Goal: Information Seeking & Learning: Learn about a topic

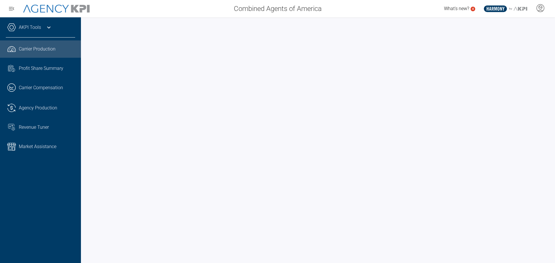
click at [33, 29] on link "AKPI Tools" at bounding box center [30, 27] width 22 height 7
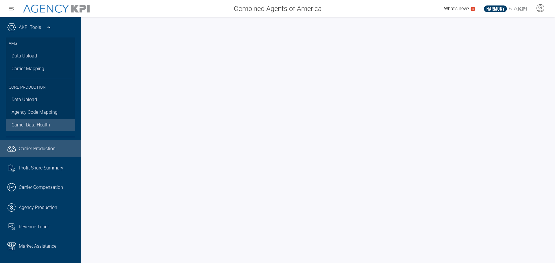
click at [47, 125] on span "Carrier Data Health" at bounding box center [31, 125] width 38 height 7
click at [49, 28] on icon at bounding box center [48, 27] width 7 height 7
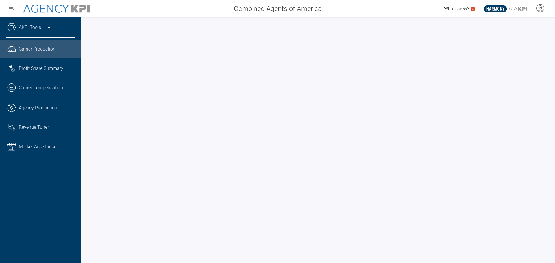
click at [38, 49] on span "Carrier Production" at bounding box center [37, 49] width 37 height 7
click at [63, 74] on link "Task List Cash Streamline Icon: [URL][DOMAIN_NAME] Profit Share Summary" at bounding box center [40, 69] width 81 height 16
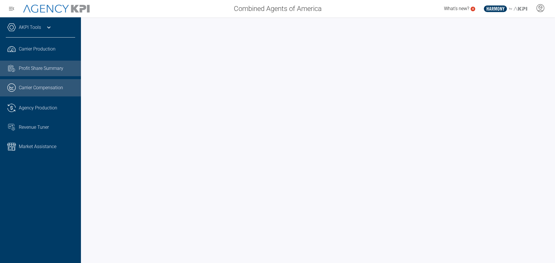
click at [16, 86] on link ".cls-1{fill:none;stroke:#221f20;stroke-linecap:round;stroke-linejoin:round;stro…" at bounding box center [40, 87] width 81 height 17
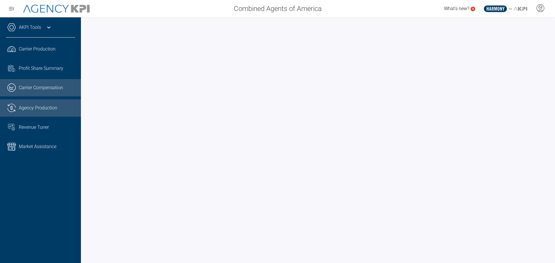
click at [27, 101] on link ".cls-1{fill:none;stroke:#221f20;stroke-linecap:round;stroke-linejoin:round;stro…" at bounding box center [40, 107] width 81 height 17
drag, startPoint x: 51, startPoint y: 90, endPoint x: 59, endPoint y: 91, distance: 7.5
click at [51, 90] on span "Carrier Compensation" at bounding box center [41, 87] width 44 height 7
drag, startPoint x: 48, startPoint y: 114, endPoint x: 56, endPoint y: 111, distance: 8.8
click at [48, 114] on link ".cls-1{fill:none;stroke:#221f20;stroke-linecap:round;stroke-linejoin:round;stro…" at bounding box center [40, 107] width 81 height 17
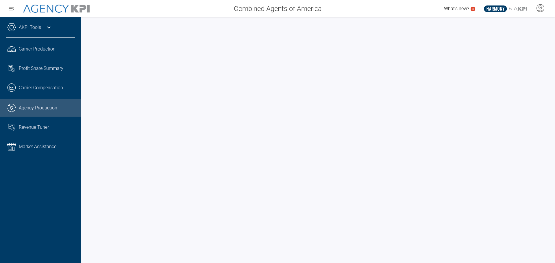
click at [58, 109] on div "Agency Production" at bounding box center [47, 108] width 56 height 7
click at [20, 130] on span "Revenue Tuner" at bounding box center [34, 127] width 30 height 7
click at [56, 110] on span "Agency Production" at bounding box center [38, 108] width 38 height 7
click at [49, 130] on div "Revenue Tuner" at bounding box center [47, 127] width 56 height 7
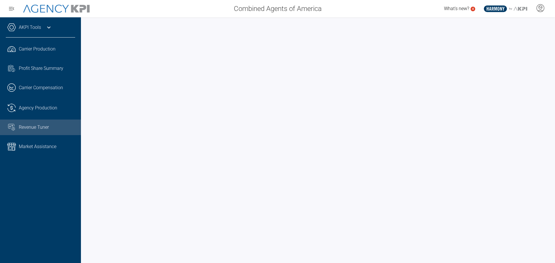
click at [10, 11] on icon "button" at bounding box center [11, 8] width 7 height 7
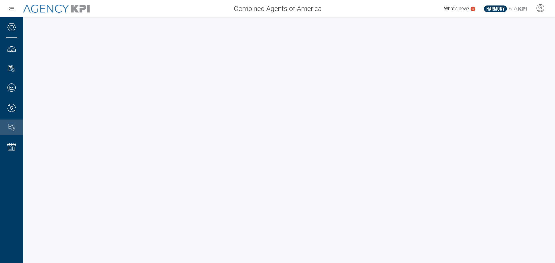
click at [11, 9] on icon "button" at bounding box center [11, 8] width 7 height 7
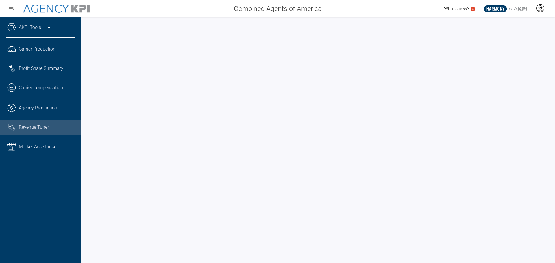
click at [543, 12] on icon at bounding box center [540, 8] width 9 height 9
click at [534, 53] on span "AgencyKPI Help Portal" at bounding box center [521, 53] width 43 height 5
